Goal: Information Seeking & Learning: Learn about a topic

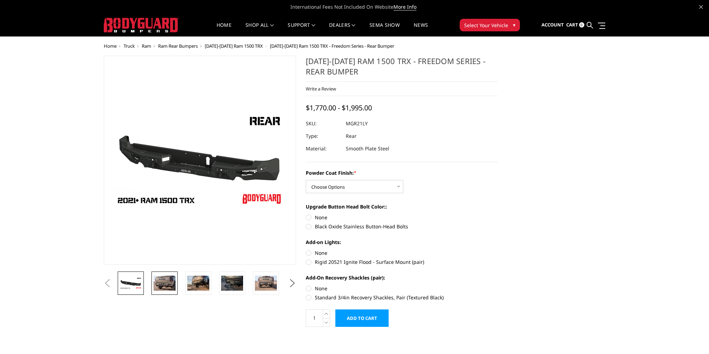
click at [165, 289] on img at bounding box center [165, 283] width 22 height 15
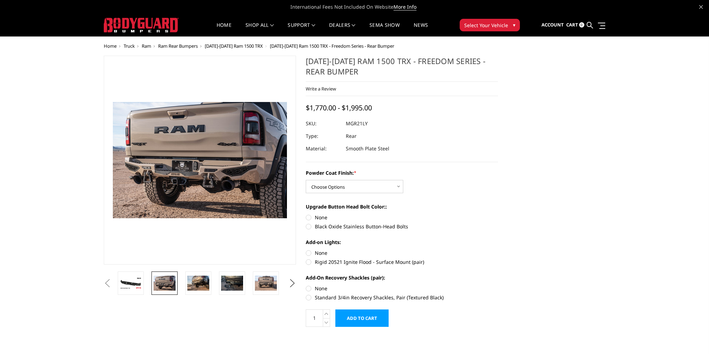
drag, startPoint x: 346, startPoint y: 60, endPoint x: 498, endPoint y: 57, distance: 151.6
click at [498, 57] on h1 "[DATE]-[DATE] Ram 1500 TRX - Freedom Series - Rear Bumper" at bounding box center [402, 69] width 192 height 26
click at [437, 60] on h1 "[DATE]-[DATE] Ram 1500 TRX - Freedom Series - Rear Bumper" at bounding box center [402, 69] width 192 height 26
drag, startPoint x: 348, startPoint y: 61, endPoint x: 458, endPoint y: 64, distance: 110.2
click at [458, 64] on h1 "[DATE]-[DATE] Ram 1500 TRX - Freedom Series - Rear Bumper" at bounding box center [402, 69] width 192 height 26
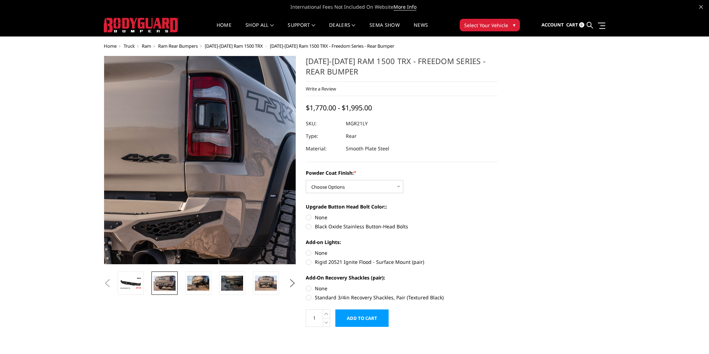
drag, startPoint x: 337, startPoint y: 72, endPoint x: 293, endPoint y: 70, distance: 43.9
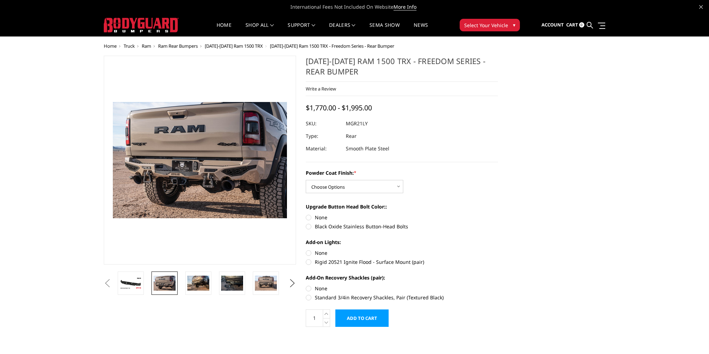
drag, startPoint x: 338, startPoint y: 68, endPoint x: 319, endPoint y: 71, distance: 18.7
click at [319, 71] on h1 "[DATE]-[DATE] Ram 1500 TRX - Freedom Series - Rear Bumper" at bounding box center [402, 69] width 192 height 26
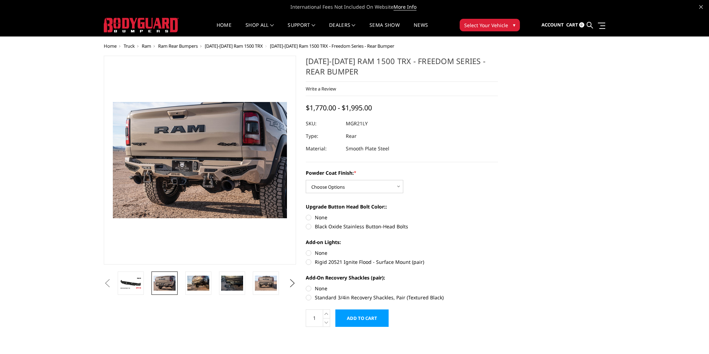
click at [319, 71] on h1 "[DATE]-[DATE] Ram 1500 TRX - Freedom Series - Rear Bumper" at bounding box center [402, 69] width 192 height 26
click at [222, 164] on img at bounding box center [87, 145] width 446 height 298
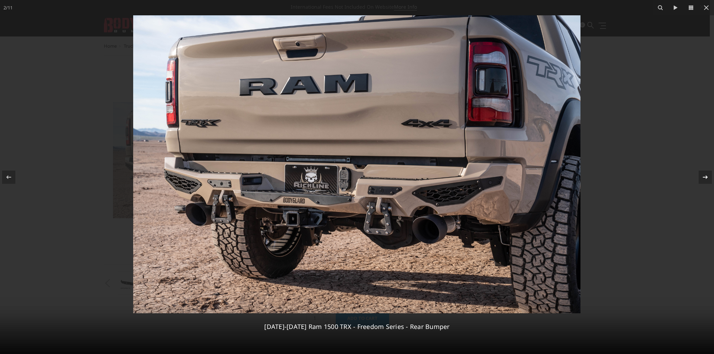
click at [707, 184] on button at bounding box center [701, 177] width 24 height 35
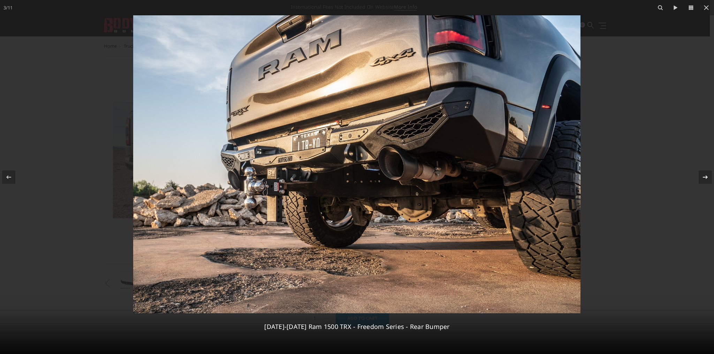
click at [707, 184] on button at bounding box center [701, 177] width 24 height 35
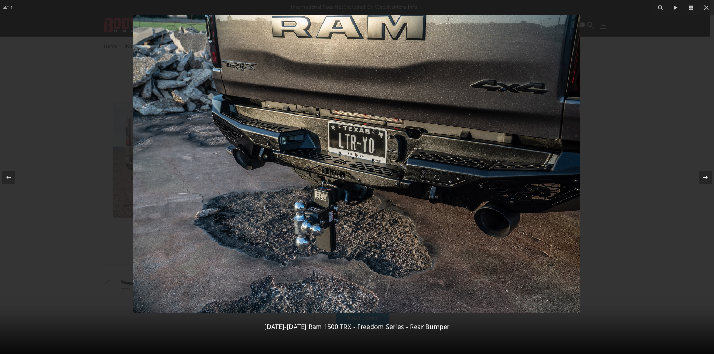
click at [701, 176] on icon at bounding box center [705, 177] width 8 height 8
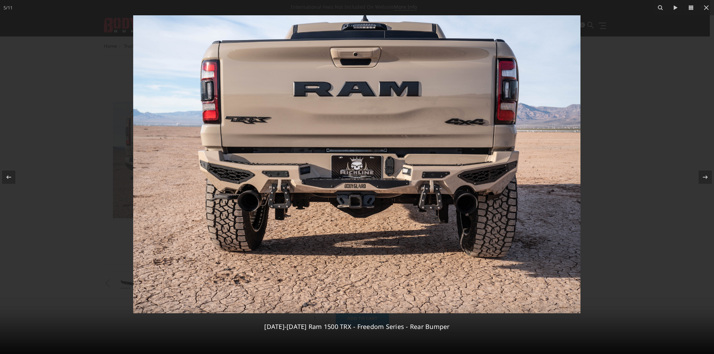
click at [357, 175] on img at bounding box center [356, 164] width 447 height 298
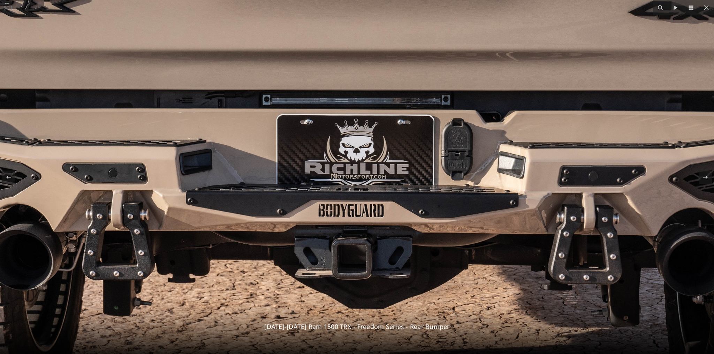
click at [361, 173] on img at bounding box center [356, 143] width 1385 height 924
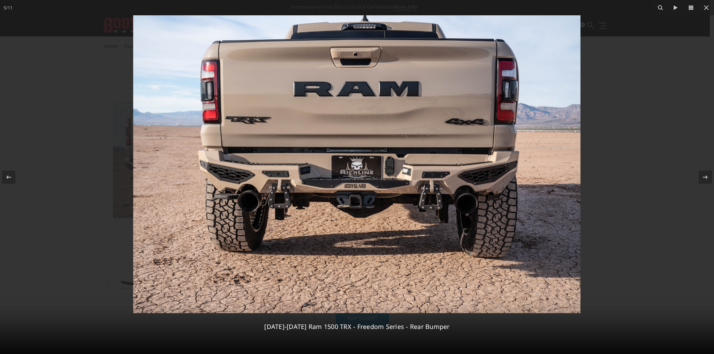
click at [361, 173] on img at bounding box center [356, 164] width 447 height 298
click at [26, 74] on div at bounding box center [357, 177] width 714 height 354
